Goal: Transaction & Acquisition: Purchase product/service

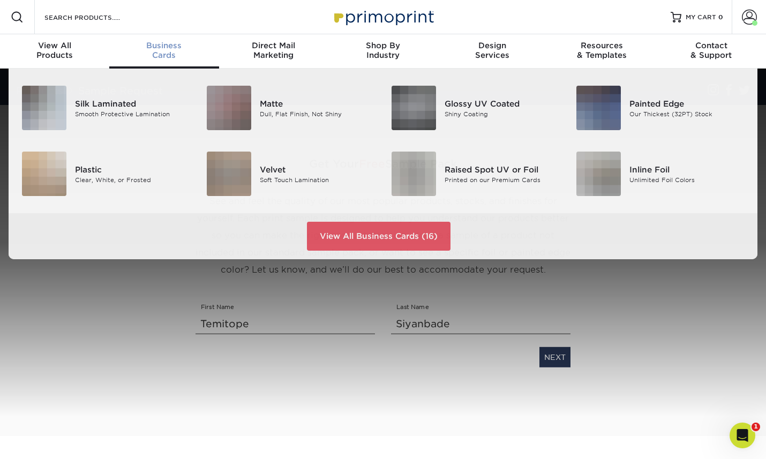
click at [152, 54] on div "Business Cards" at bounding box center [163, 50] width 109 height 19
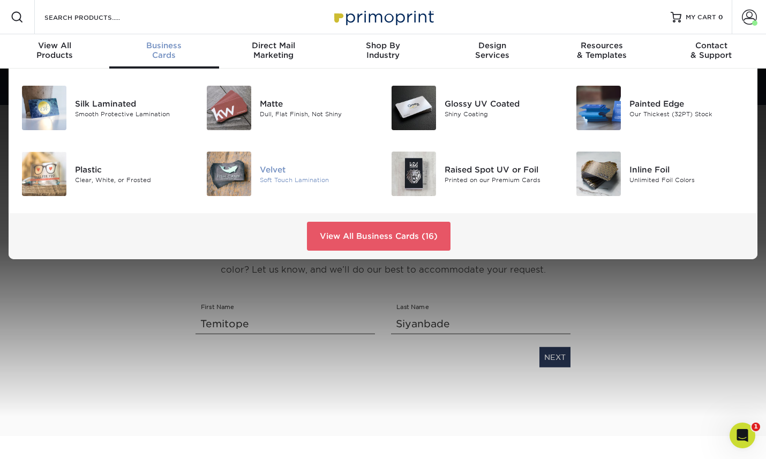
click at [253, 173] on div at bounding box center [229, 174] width 62 height 44
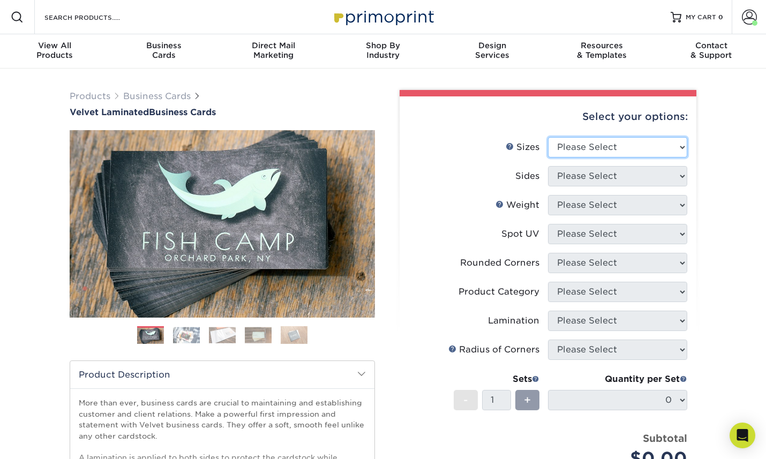
click at [557, 157] on select "Please Select 1.5" x 3.5" - Mini 1.75" x 3.5" - Mini 2" x 2" - Square 2" x 3" -…" at bounding box center [617, 147] width 139 height 20
select select "2.00x3.50"
click at [548, 145] on select "Please Select 1.5" x 3.5" - Mini 1.75" x 3.5" - Mini 2" x 2" - Square 2" x 3" -…" at bounding box center [617, 147] width 139 height 20
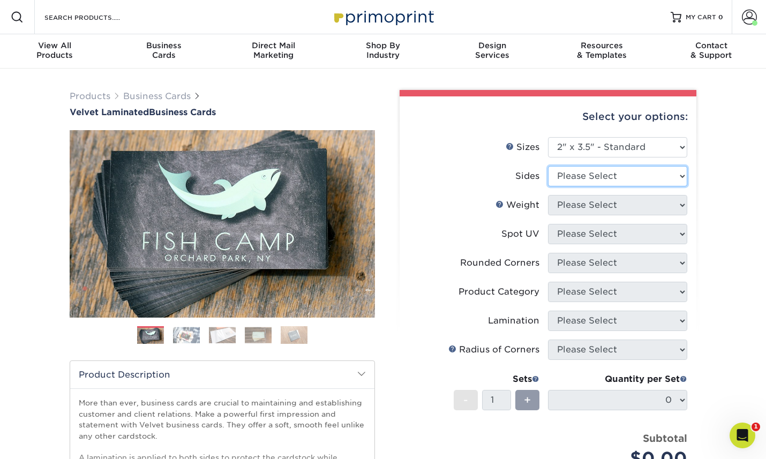
click at [634, 186] on select "Please Select Print Both Sides Print Front Only" at bounding box center [617, 176] width 139 height 20
select select "13abbda7-1d64-4f25-8bb2-c179b224825d"
click at [548, 176] on select "Please Select Print Both Sides Print Front Only" at bounding box center [617, 176] width 139 height 20
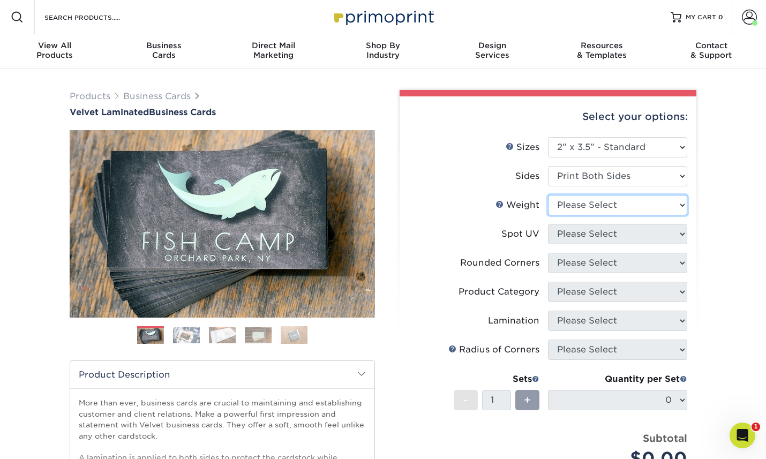
click at [621, 215] on select "Please Select 16PT" at bounding box center [617, 205] width 139 height 20
select select "16PT"
click at [548, 206] on select "Please Select 16PT" at bounding box center [617, 205] width 139 height 20
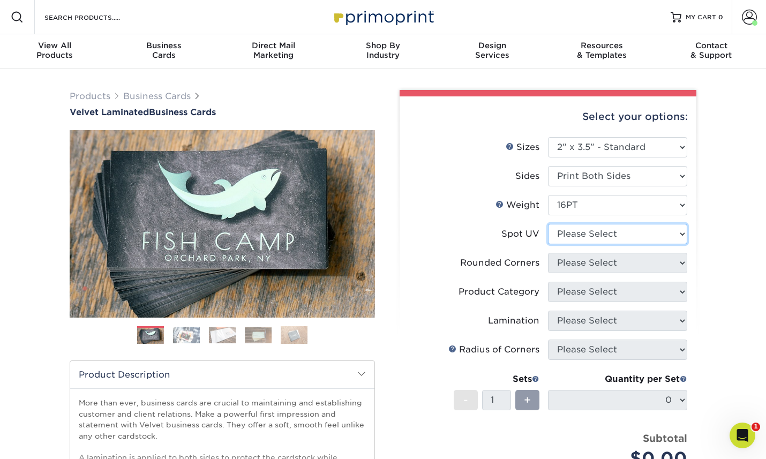
click at [617, 244] on select "Please Select No Spot UV Front and Back (Both Sides) Front Only Back Only" at bounding box center [617, 234] width 139 height 20
select select "0"
click at [548, 237] on select "Please Select No Spot UV Front and Back (Both Sides) Front Only Back Only" at bounding box center [617, 234] width 139 height 20
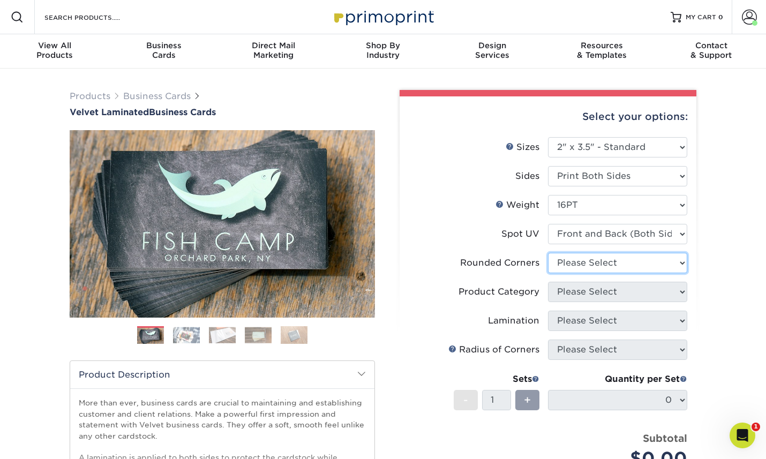
click at [607, 273] on select "Please Select Yes - Round 2 Corners Yes - Round 4 Corners No" at bounding box center [617, 263] width 139 height 20
click at [548, 268] on select "Please Select Yes - Round 2 Corners Yes - Round 4 Corners No" at bounding box center [617, 263] width 139 height 20
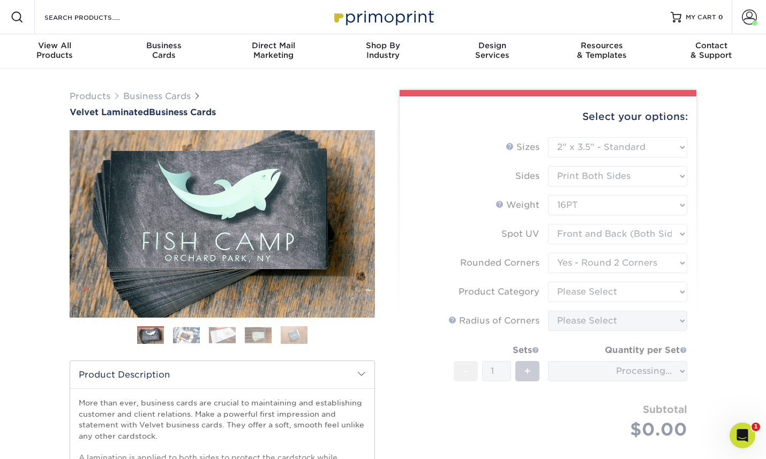
click at [603, 281] on form "Sizes Help Sizes Please Select 1.5" x 3.5" - Mini 1.75" x 3.5" - Mini 2" x 2" -…" at bounding box center [547, 300] width 279 height 327
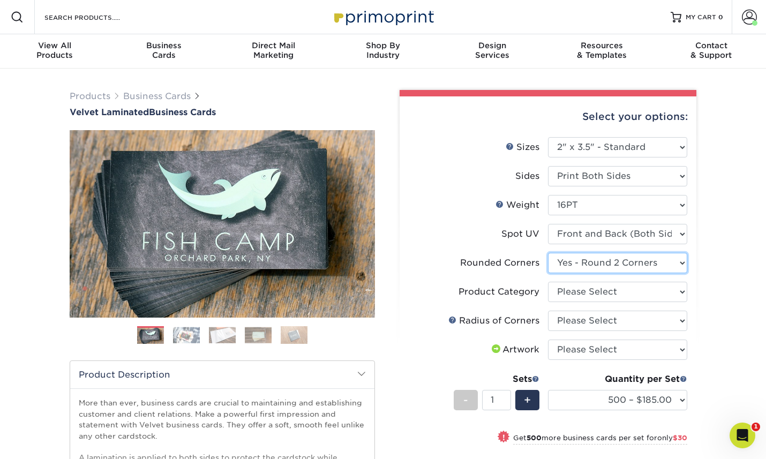
click at [662, 273] on select "Please Select Yes - Round 2 Corners Yes - Round 4 Corners No" at bounding box center [617, 263] width 139 height 20
select select "7672df9e-0e0a-464d-8e1f-920c575e4da3"
click at [548, 268] on select "Please Select Yes - Round 2 Corners Yes - Round 4 Corners No" at bounding box center [617, 263] width 139 height 20
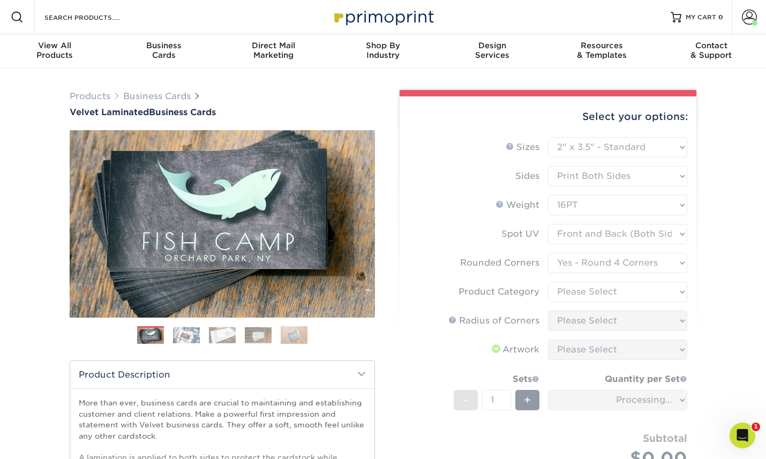
click at [632, 314] on form "Sizes Help Sizes Please Select 1.5" x 3.5" - Mini 1.75" x 3.5" - Mini 2" x 2" -…" at bounding box center [547, 315] width 279 height 356
click at [629, 302] on select "Please Select Business Cards" at bounding box center [617, 292] width 139 height 20
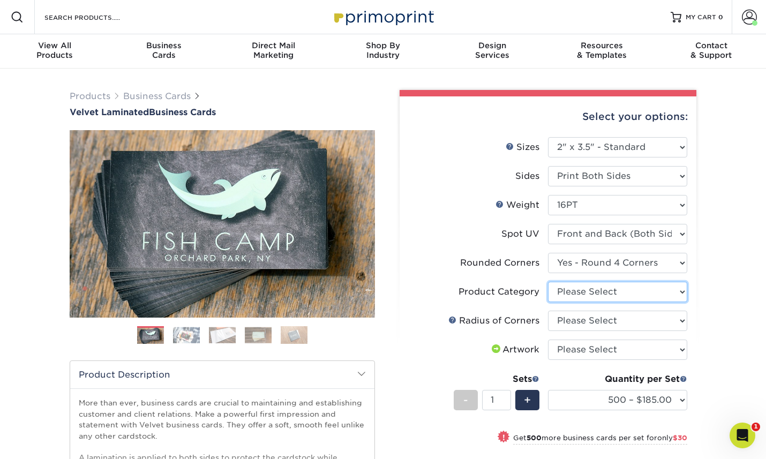
select select "3b5148f1-0588-4f88-a218-97bcfdce65c1"
click at [548, 298] on select "Please Select Business Cards" at bounding box center [617, 292] width 139 height 20
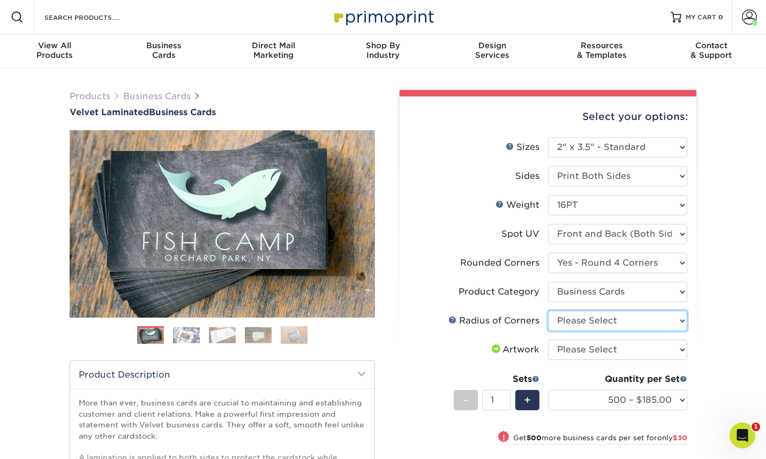
click at [625, 331] on select "Please Select Rounded 1/8" Rounded 1/4"" at bounding box center [617, 321] width 139 height 20
select select "479fbfe7-6a0c-4895-8c9a-81739b7486c9"
click at [548, 329] on select "Please Select Rounded 1/8" Rounded 1/4"" at bounding box center [617, 321] width 139 height 20
click at [624, 360] on select "Please Select I will upload files I need a design - $100" at bounding box center [617, 349] width 139 height 20
select select "upload"
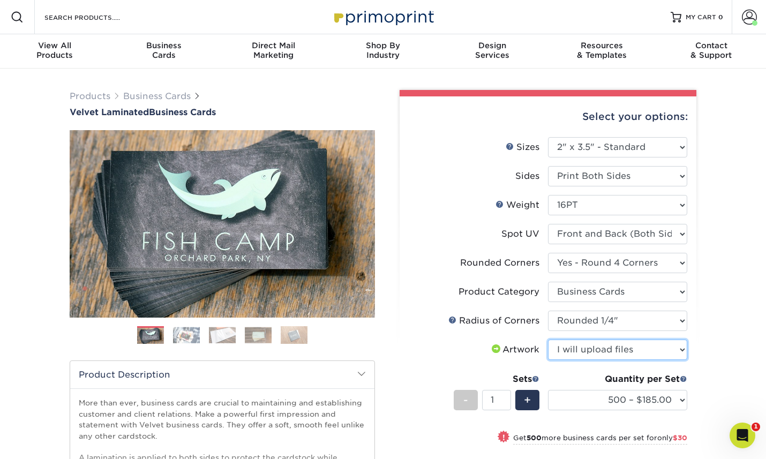
click at [548, 360] on select "Please Select I will upload files I need a design - $100" at bounding box center [617, 349] width 139 height 20
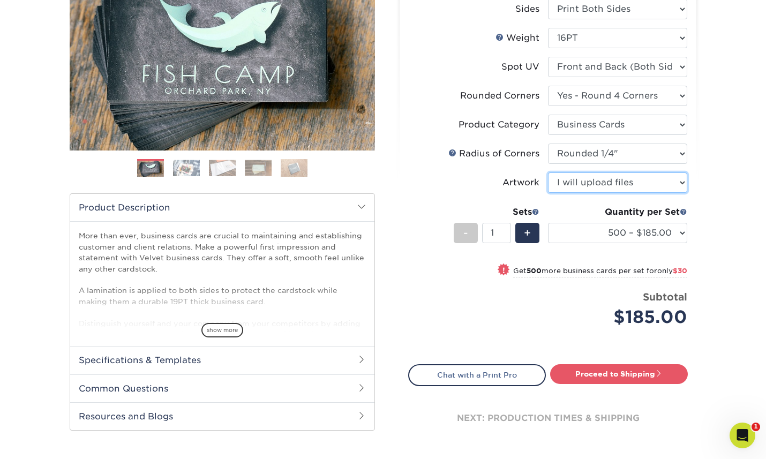
scroll to position [180, 0]
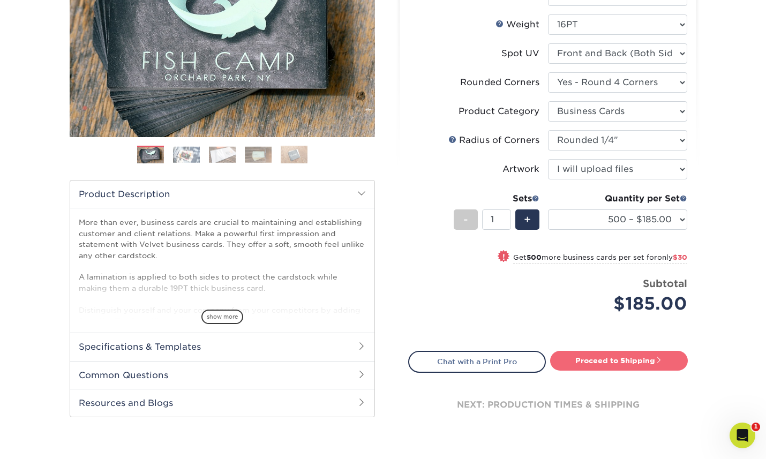
click at [612, 370] on link "Proceed to Shipping" at bounding box center [619, 360] width 138 height 19
type input "Set 1"
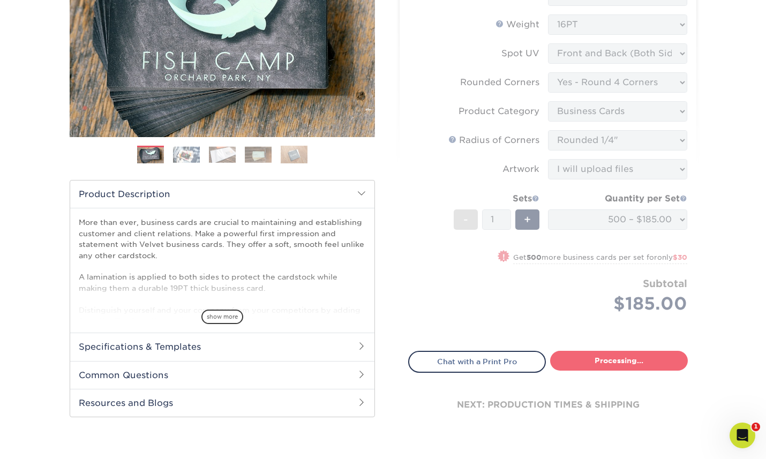
select select "324fe1f0-70d0-4914-adf4-8f61103db615"
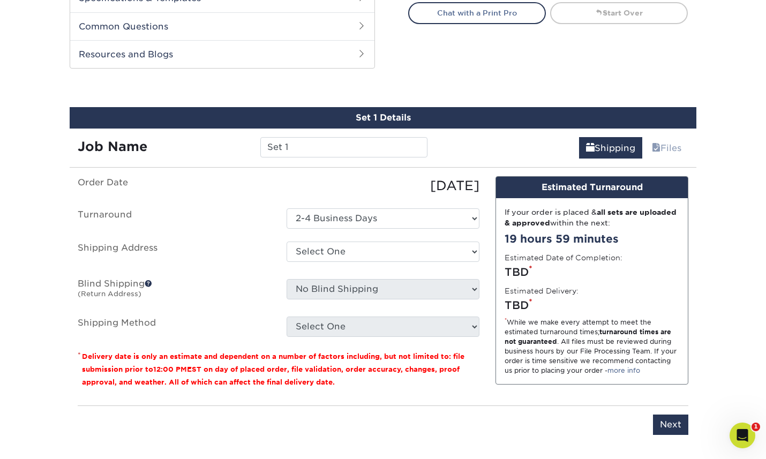
scroll to position [541, 0]
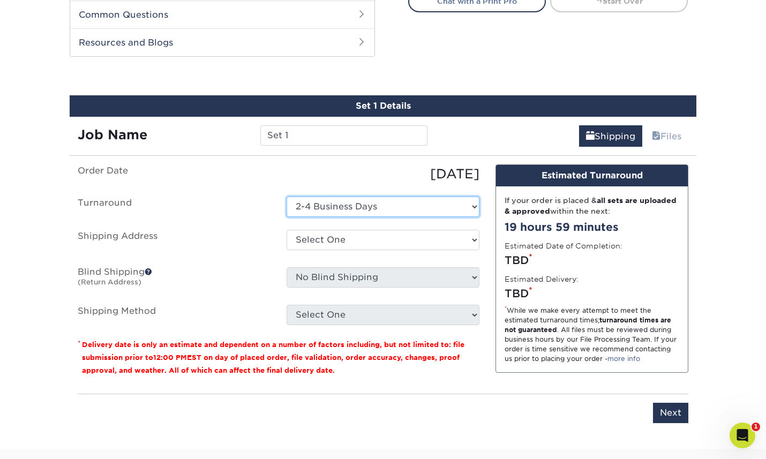
click at [399, 217] on select "Select One 2-4 Business Days" at bounding box center [382, 206] width 193 height 20
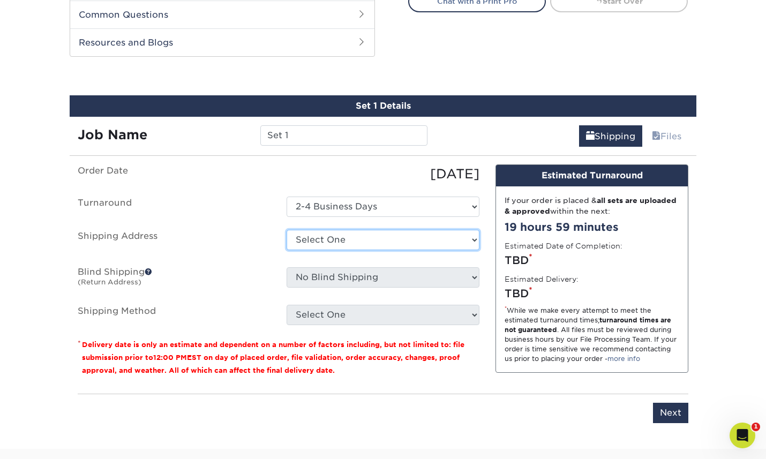
click at [376, 250] on select "Select [GEOGRAPHIC_DATA] 2 Home + Add New Address" at bounding box center [382, 240] width 193 height 20
select select "newaddress"
click at [286, 250] on select "Select [GEOGRAPHIC_DATA] 2 Home + Add New Address" at bounding box center [382, 240] width 193 height 20
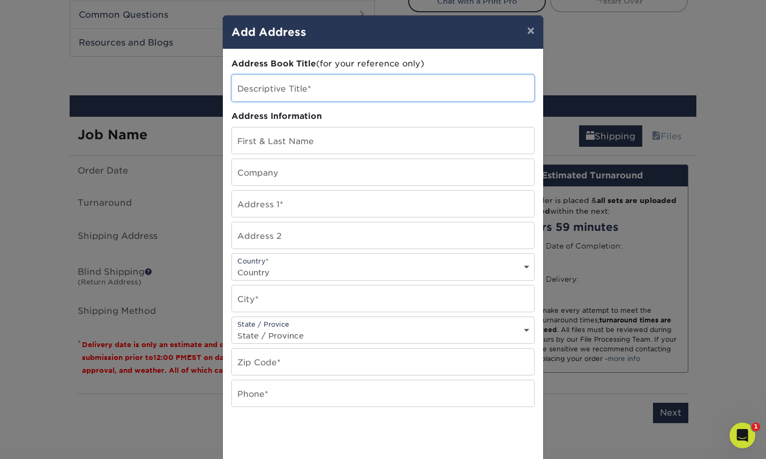
click at [356, 98] on input "text" at bounding box center [383, 88] width 302 height 26
type input "PlatePass"
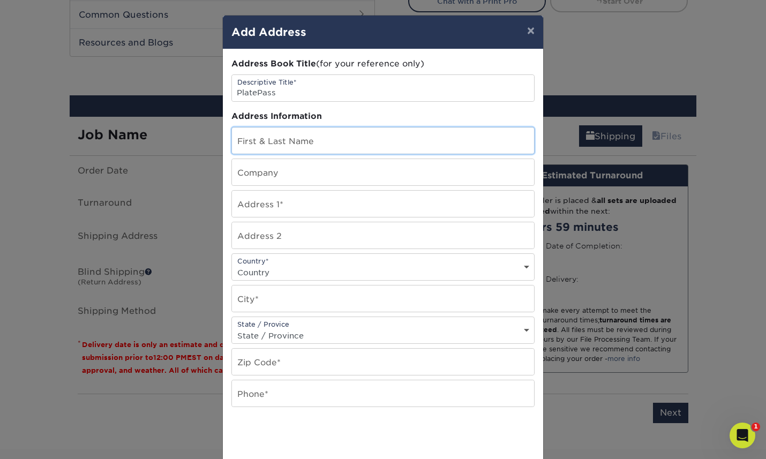
click at [356, 143] on input "text" at bounding box center [383, 140] width 302 height 26
type input "[PERSON_NAME]"
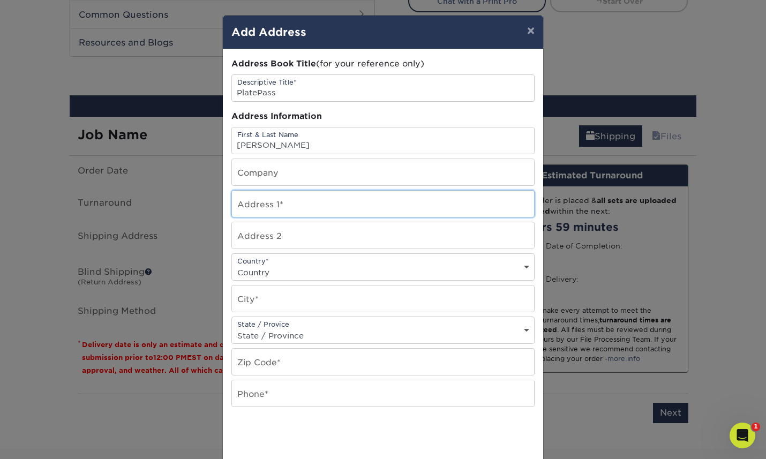
click at [342, 206] on input "text" at bounding box center [383, 204] width 302 height 26
type input "[STREET_ADDRESS]"
type input "Rosharon"
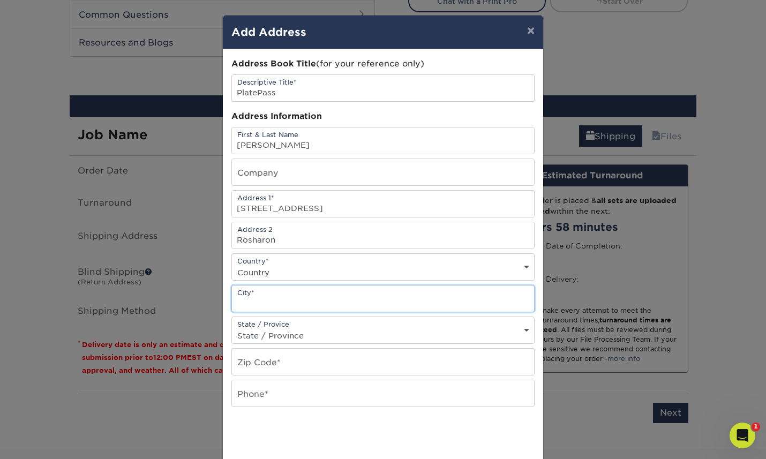
type input "T"
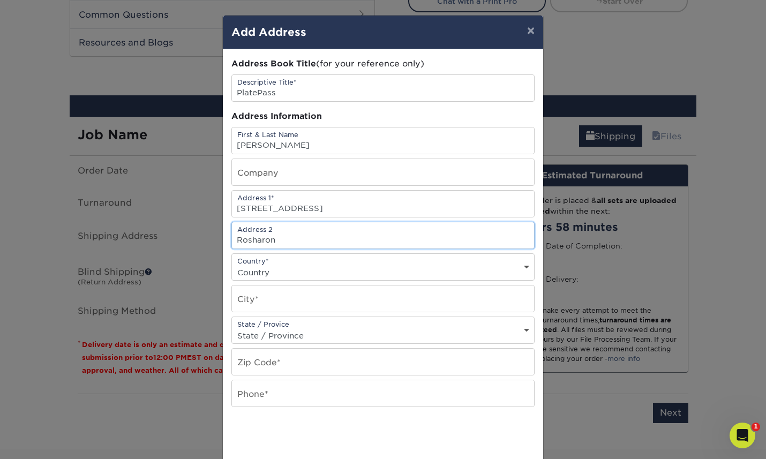
click at [304, 243] on input "Rosharon" at bounding box center [383, 235] width 302 height 26
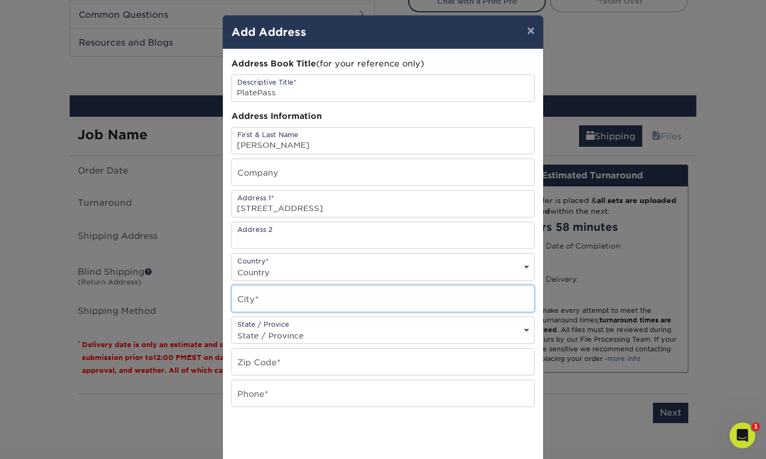
click at [277, 309] on input "text" at bounding box center [383, 298] width 302 height 26
type input "Rosharon"
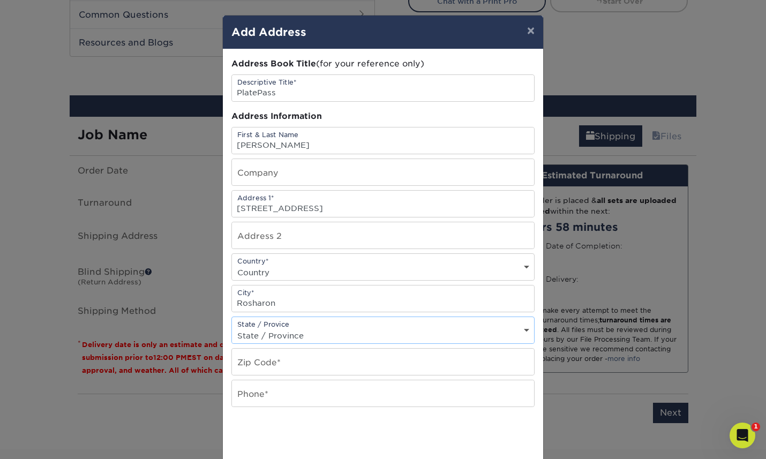
click at [264, 343] on select "State / Province [US_STATE] [US_STATE] [US_STATE] [US_STATE] [US_STATE] [US_STA…" at bounding box center [383, 336] width 302 height 16
select select "[GEOGRAPHIC_DATA]"
click at [232, 335] on select "State / Province [US_STATE] [US_STATE] [US_STATE] [US_STATE] [US_STATE] [US_STA…" at bounding box center [383, 336] width 302 height 16
click at [270, 373] on input "text" at bounding box center [383, 362] width 302 height 26
type input "77583"
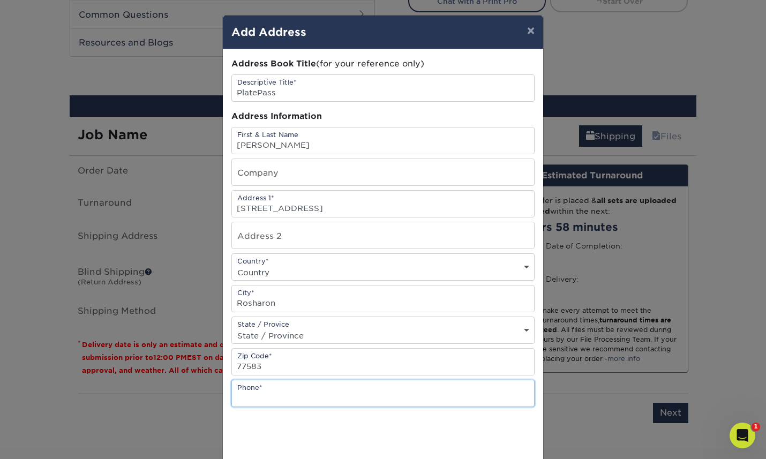
click at [269, 402] on input "text" at bounding box center [383, 393] width 302 height 26
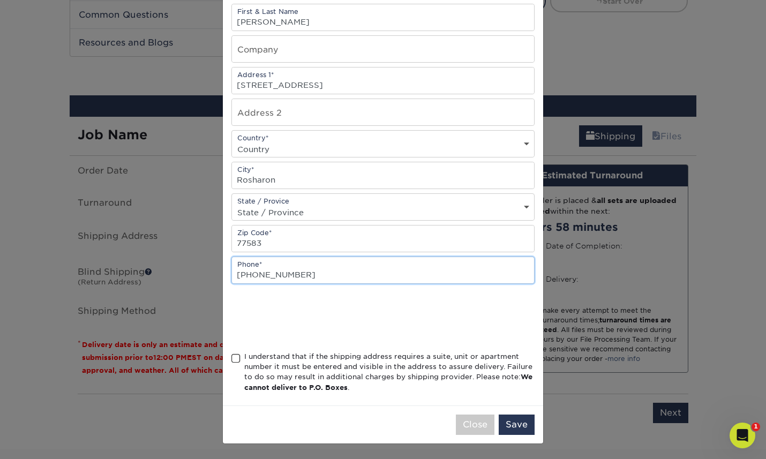
scroll to position [140, 0]
type input "[PHONE_NUMBER]"
click at [239, 353] on span at bounding box center [235, 358] width 9 height 10
click at [0, 0] on input "I understand that if the shipping address requires a suite, unit or apartment n…" at bounding box center [0, 0] width 0 height 0
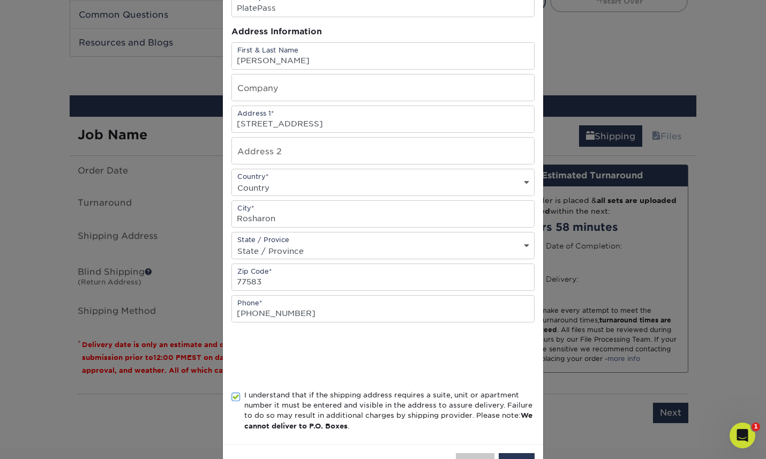
scroll to position [88, 0]
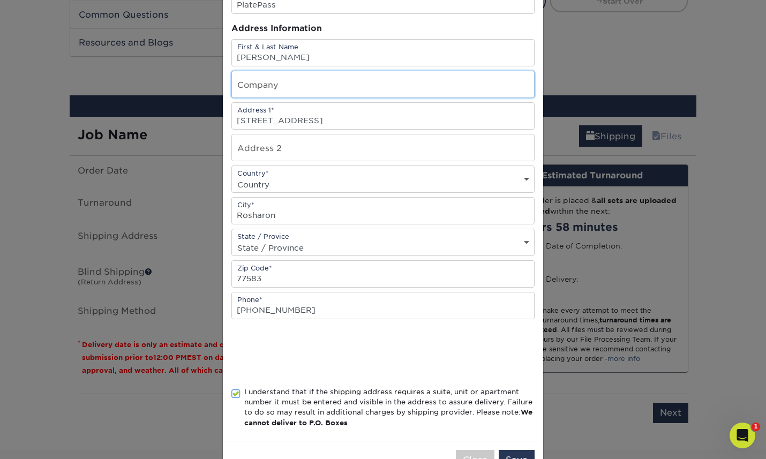
click at [447, 95] on input "text" at bounding box center [383, 84] width 302 height 26
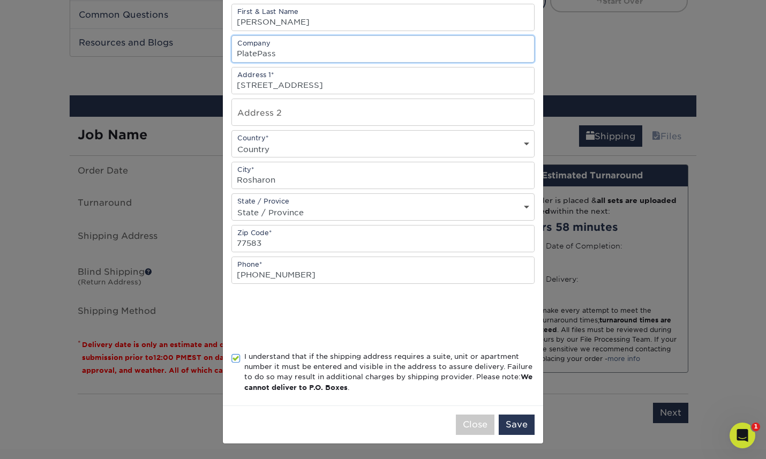
scroll to position [140, 0]
type input "PlatePass"
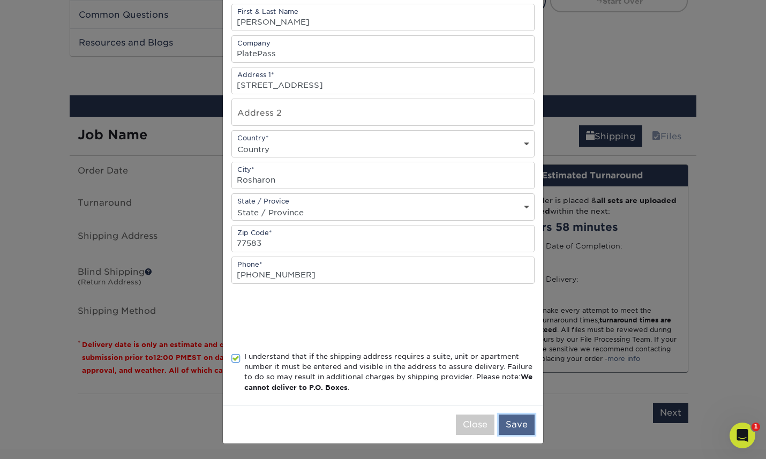
click at [512, 418] on button "Save" at bounding box center [516, 424] width 36 height 20
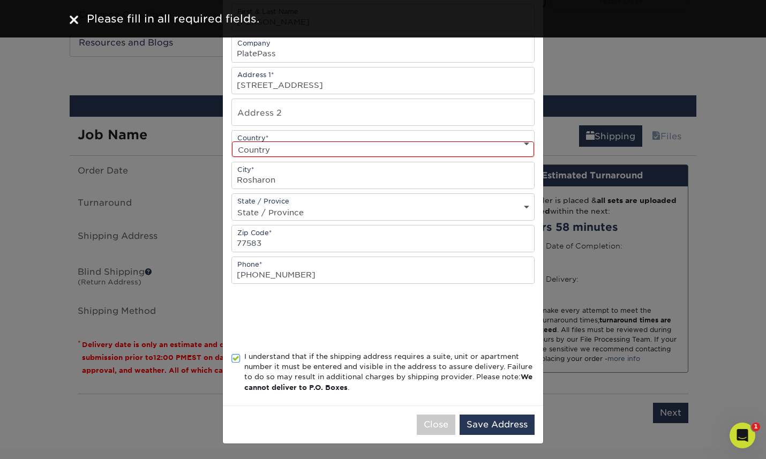
click at [474, 142] on select "Country [GEOGRAPHIC_DATA] [GEOGRAPHIC_DATA] ----------------------------- [GEOG…" at bounding box center [383, 149] width 302 height 16
select select "US"
click at [232, 141] on select "Country [GEOGRAPHIC_DATA] [GEOGRAPHIC_DATA] ----------------------------- [GEOG…" at bounding box center [383, 149] width 302 height 16
click at [489, 422] on button "Save Address" at bounding box center [496, 424] width 75 height 20
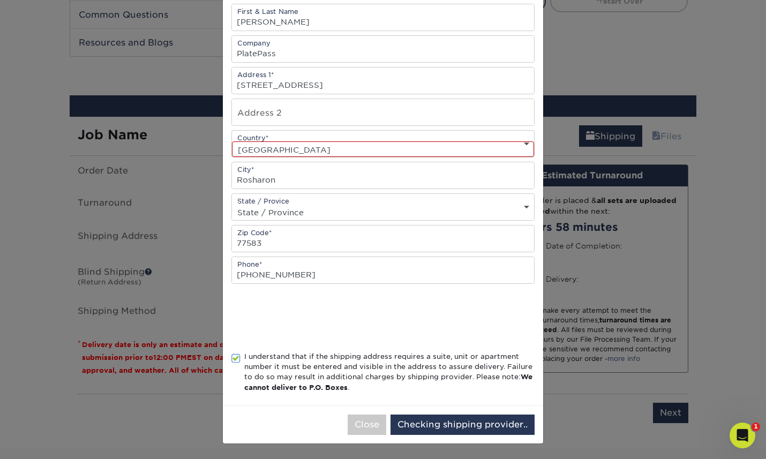
scroll to position [0, 0]
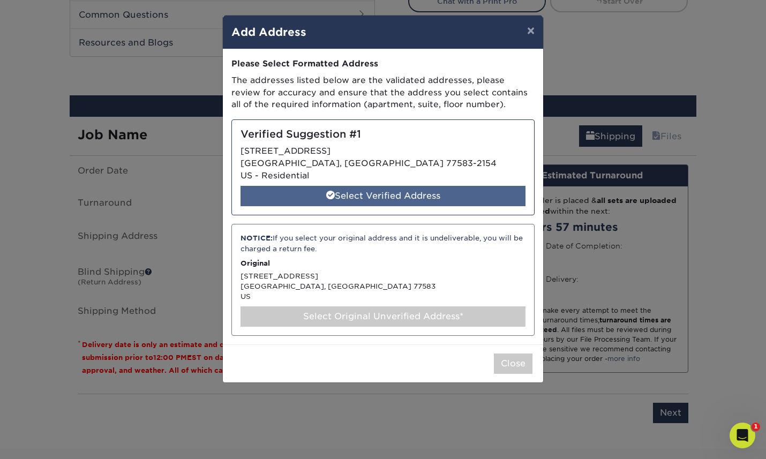
click at [473, 206] on div "Select Verified Address" at bounding box center [382, 196] width 285 height 20
select select "285451"
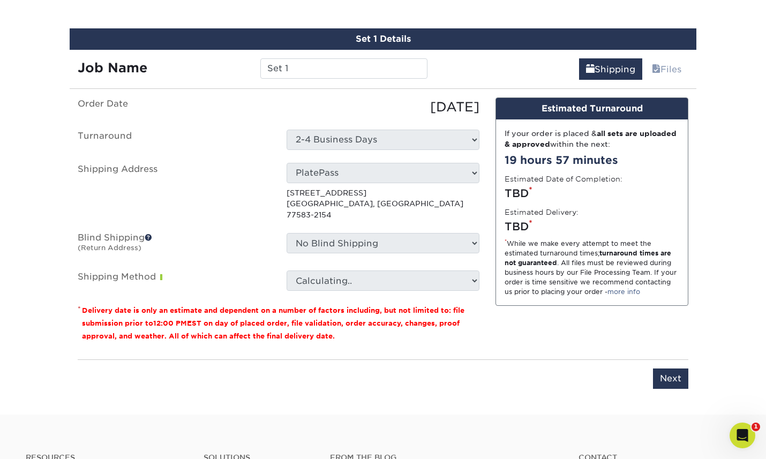
scroll to position [610, 0]
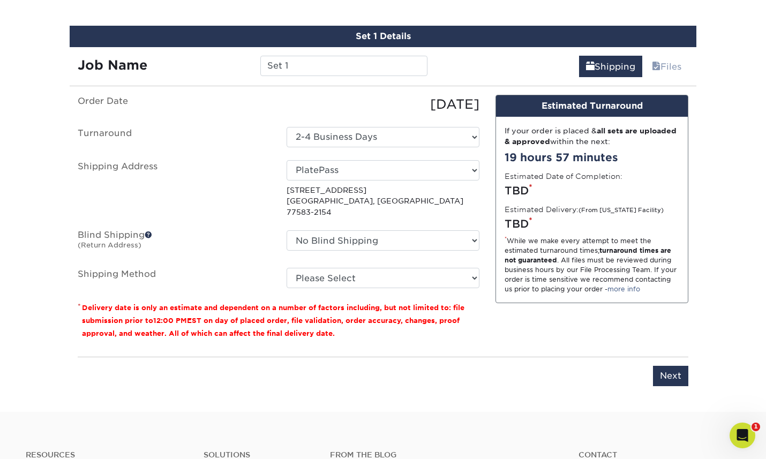
click at [382, 102] on div "Set 1 Details Job Name Set 1 Shipping Files You've choosen mailing services! If…" at bounding box center [383, 212] width 626 height 373
click at [377, 76] on input "Set 1" at bounding box center [343, 66] width 167 height 20
type input "PlatePass"
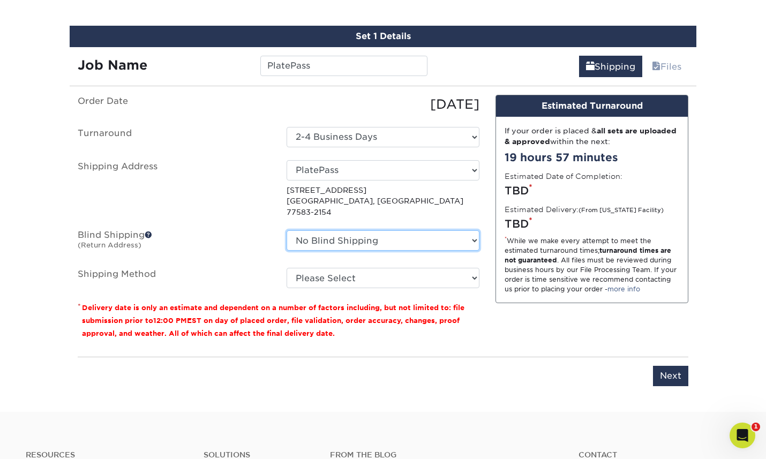
click at [363, 251] on select "No Blind [GEOGRAPHIC_DATA] 2 Home + Add New Address" at bounding box center [382, 240] width 193 height 20
click at [313, 251] on select "No Blind [GEOGRAPHIC_DATA] 2 Home + Add New Address" at bounding box center [382, 240] width 193 height 20
click at [152, 238] on span at bounding box center [148, 234] width 7 height 7
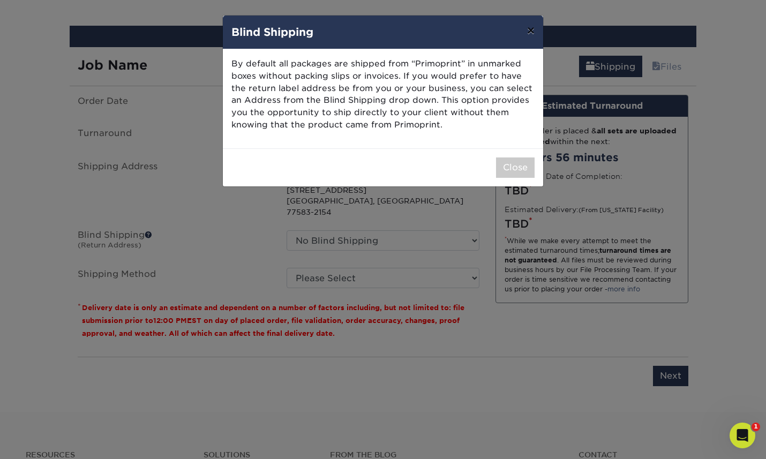
click at [525, 34] on button "×" at bounding box center [530, 31] width 25 height 30
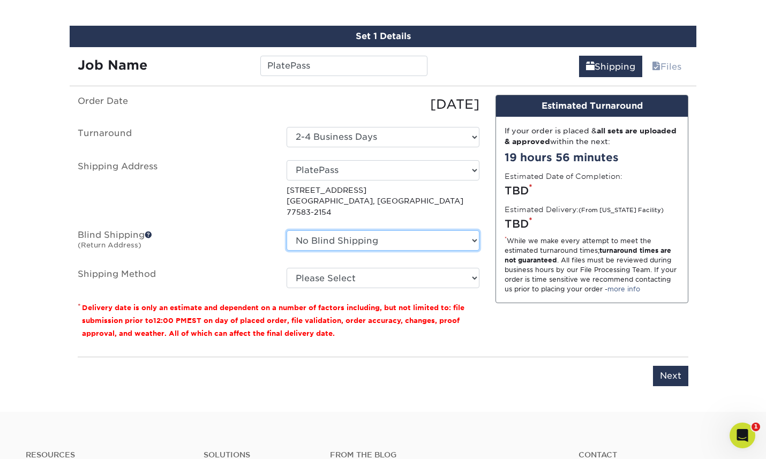
click at [321, 251] on select "No Blind [GEOGRAPHIC_DATA] 2 Home + Add New Address" at bounding box center [382, 240] width 193 height 20
click at [286, 250] on select "No Blind [GEOGRAPHIC_DATA] 2 Home + Add New Address" at bounding box center [382, 240] width 193 height 20
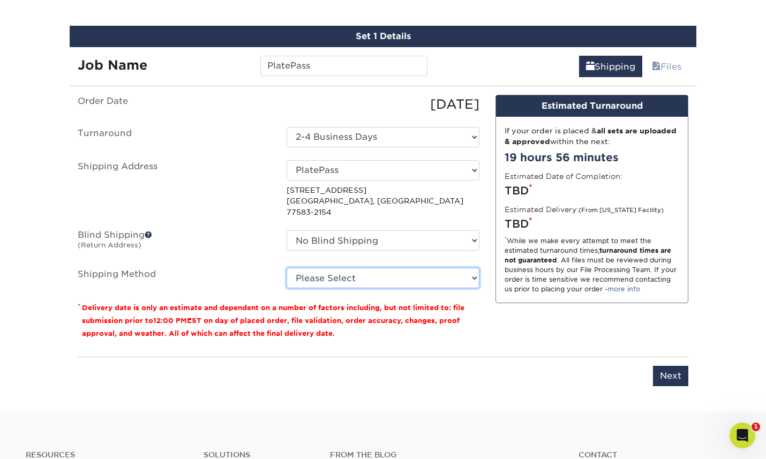
click at [307, 288] on select "Please Select Ground Shipping (+$8.96) 3 Day Shipping Service (+$24.92) 2 Day A…" at bounding box center [382, 278] width 193 height 20
select select "03"
click at [286, 288] on select "Please Select Ground Shipping (+$8.96) 3 Day Shipping Service (+$24.92) 2 Day A…" at bounding box center [382, 278] width 193 height 20
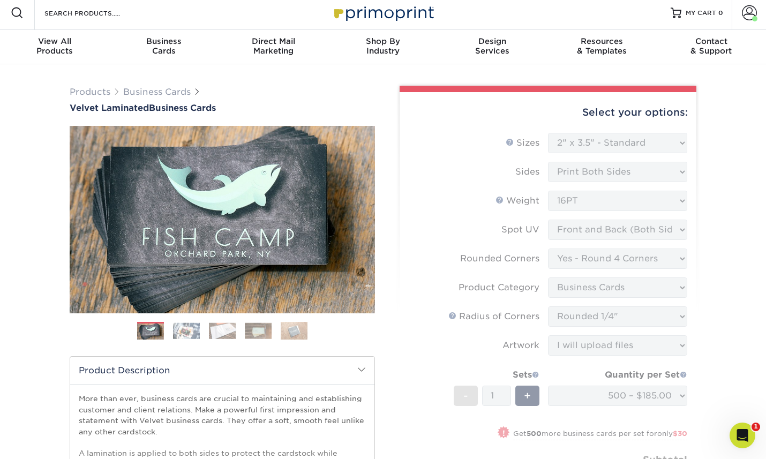
scroll to position [0, 0]
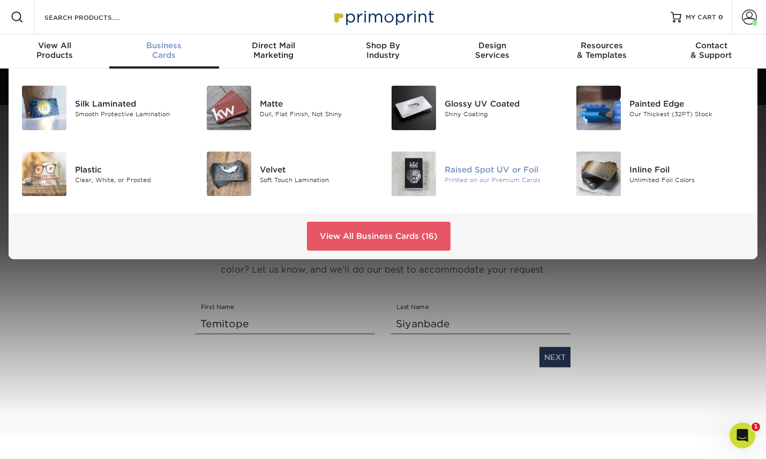
click at [477, 171] on div "Raised Spot UV or Foil" at bounding box center [501, 169] width 115 height 12
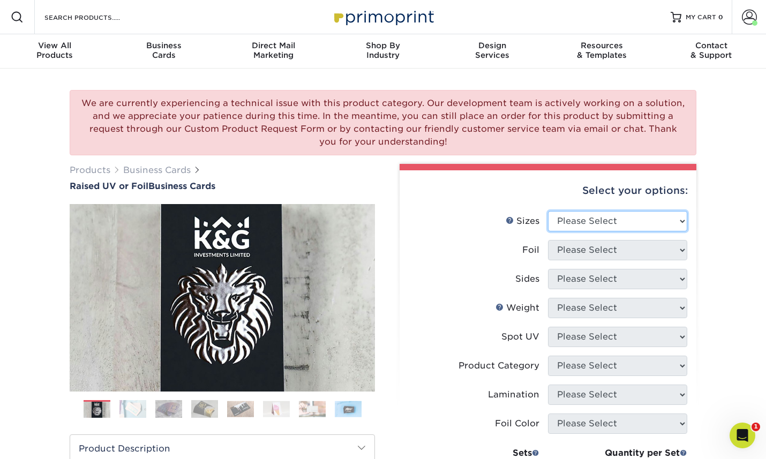
click at [571, 231] on select "Please Select 2" x 3.5" - Standard" at bounding box center [617, 221] width 139 height 20
select select "2.00x3.50"
click at [548, 223] on select "Please Select 2" x 3.5" - Standard" at bounding box center [617, 221] width 139 height 20
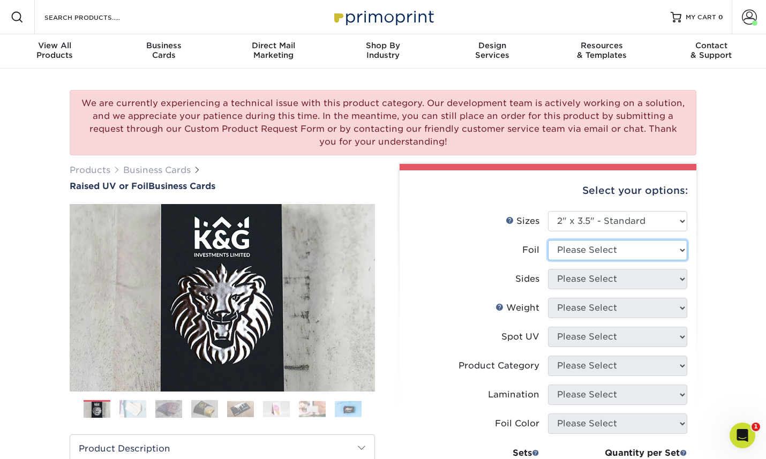
click at [583, 260] on select "Please Select No Yes" at bounding box center [617, 250] width 139 height 20
select select "1"
click at [548, 254] on select "Please Select No Yes" at bounding box center [617, 250] width 139 height 20
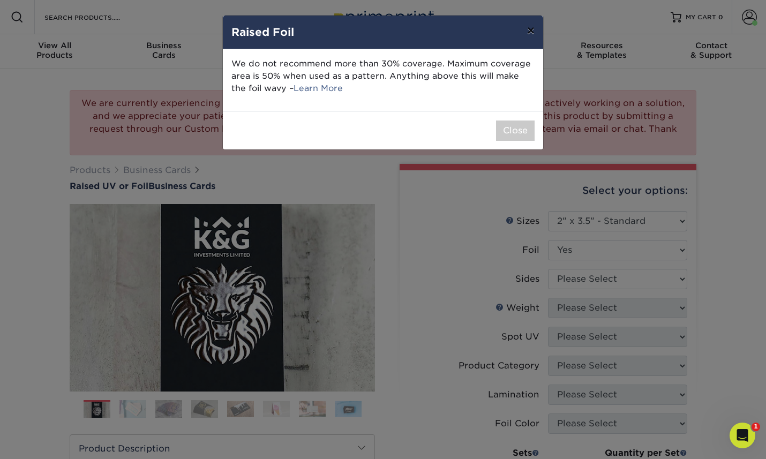
click at [528, 37] on button "×" at bounding box center [530, 31] width 25 height 30
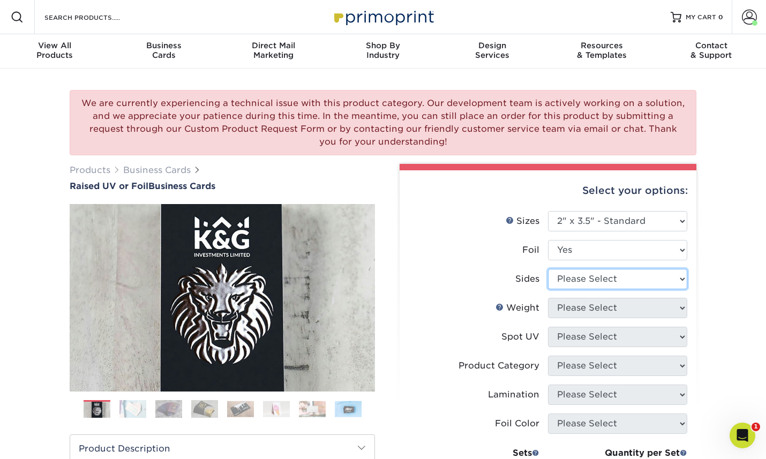
click at [551, 289] on select "Please Select Print Both Sides - Foil Both Sides Print Both Sides - Foil Front …" at bounding box center [617, 279] width 139 height 20
click at [548, 285] on select "Please Select Print Both Sides - Foil Both Sides Print Both Sides - Foil Front …" at bounding box center [617, 279] width 139 height 20
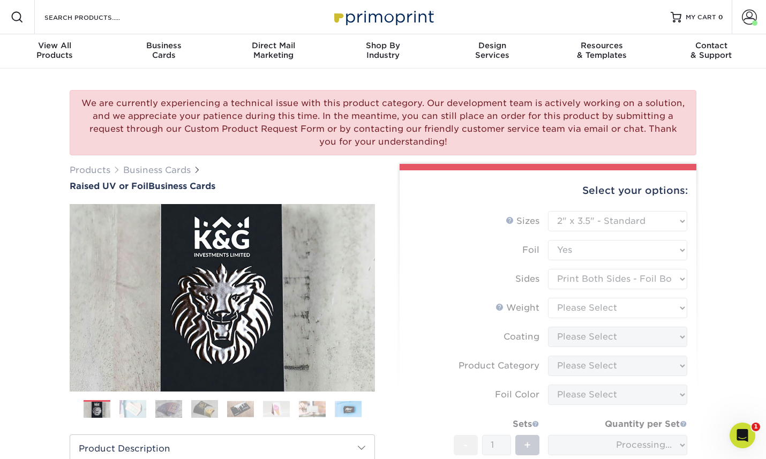
click at [565, 292] on form "Sizes Help Sizes Please Select 2" x 3.5" - Standard Foil Please Select" at bounding box center [547, 374] width 279 height 327
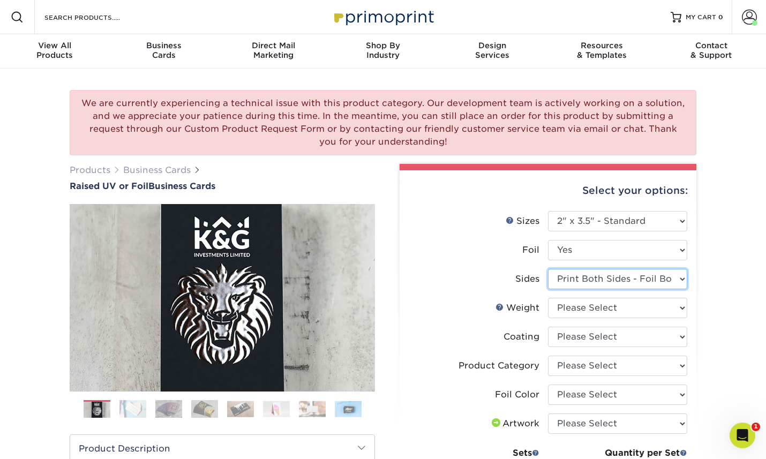
click at [563, 289] on select "Please Select Print Both Sides - Foil Both Sides Print Both Sides - Foil Front …" at bounding box center [617, 279] width 139 height 20
select select "e9e9dfb3-fba1-4d60-972c-fd9ca5904d33"
click at [548, 285] on select "Please Select Print Both Sides - Foil Both Sides Print Both Sides - Foil Front …" at bounding box center [617, 279] width 139 height 20
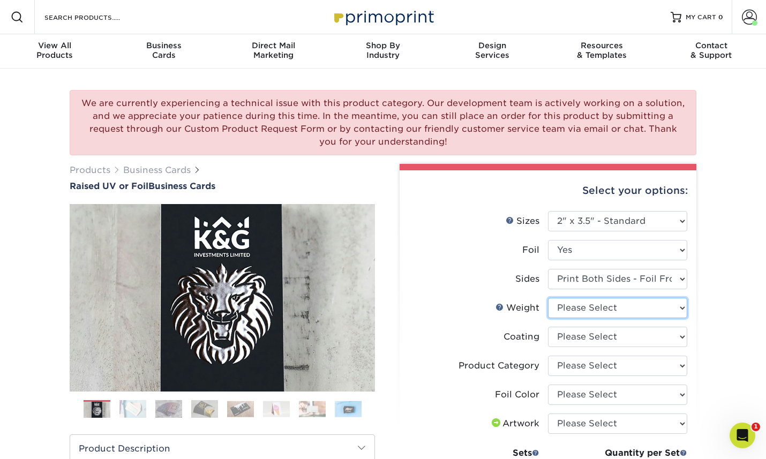
click at [567, 318] on select "Please Select 16PT" at bounding box center [617, 308] width 139 height 20
select select "16PT"
click at [548, 315] on select "Please Select 16PT" at bounding box center [617, 308] width 139 height 20
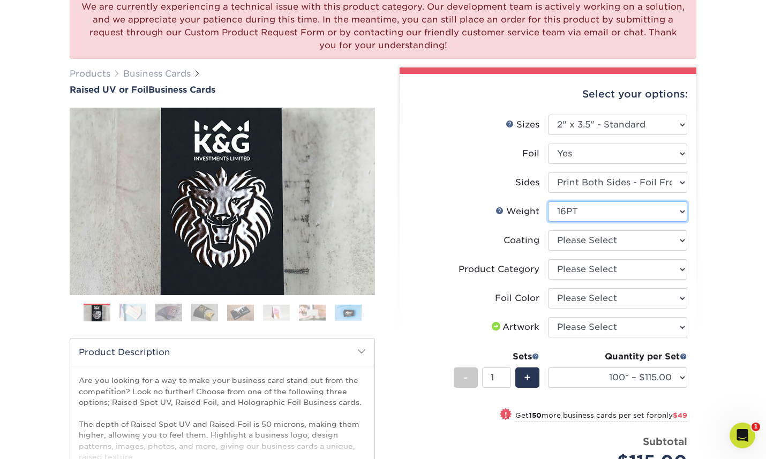
scroll to position [97, 0]
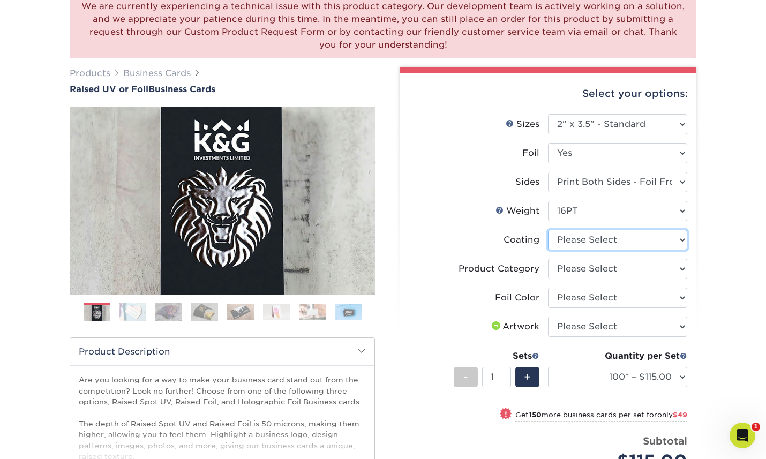
click at [583, 250] on select at bounding box center [617, 240] width 139 height 20
click at [581, 250] on select at bounding box center [617, 240] width 139 height 20
select select "3e7618de-abca-4bda-9f97-8b9129e913d8"
click at [548, 249] on select at bounding box center [617, 240] width 139 height 20
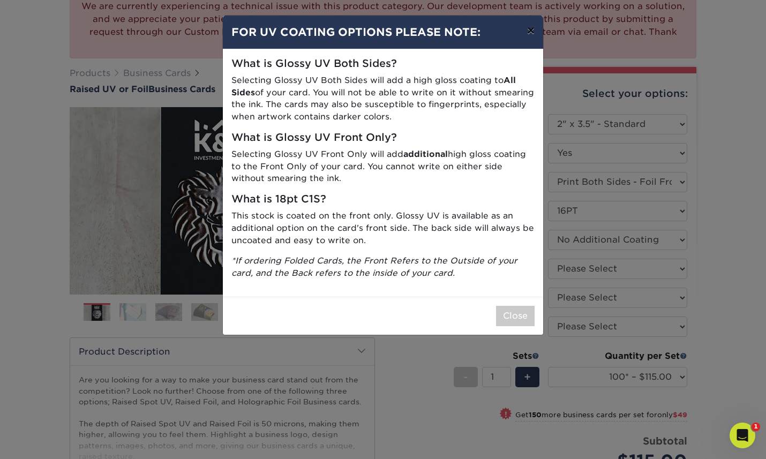
click at [532, 34] on button "×" at bounding box center [530, 31] width 25 height 30
